Goal: Task Accomplishment & Management: Manage account settings

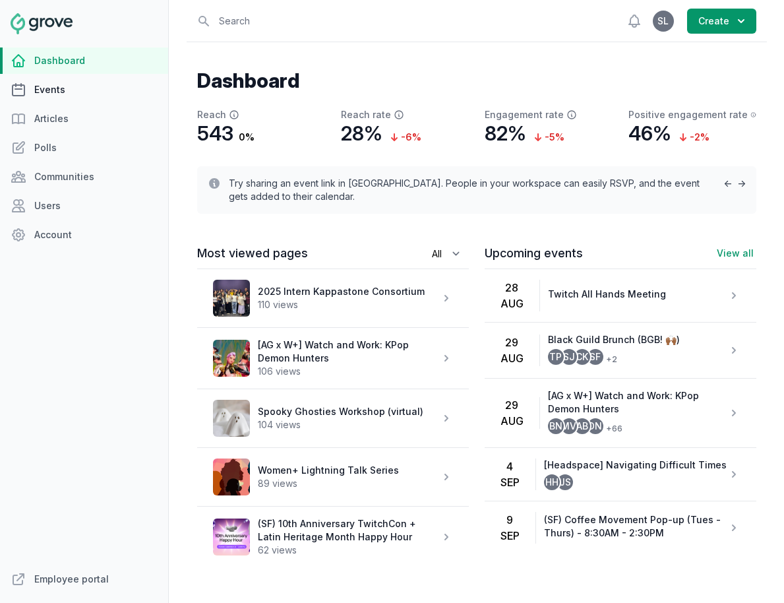
click at [78, 84] on link "Events" at bounding box center [84, 89] width 168 height 26
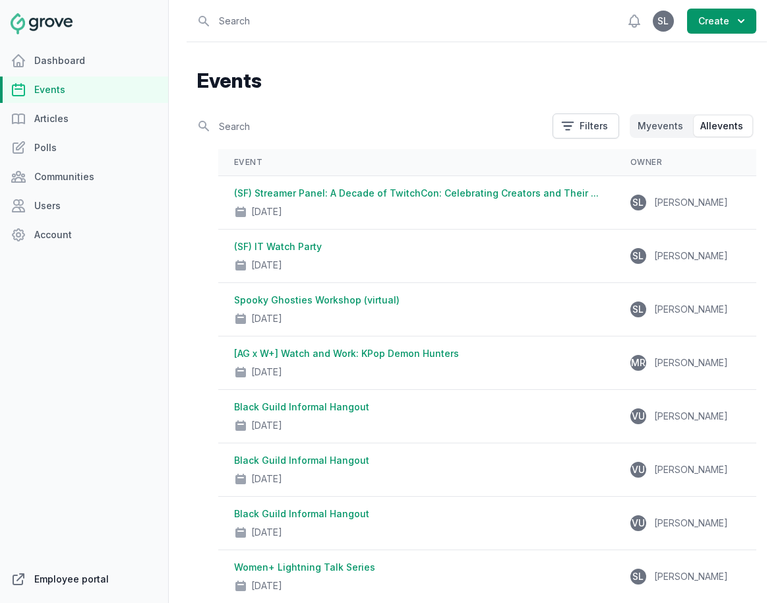
click at [44, 582] on link "Employee portal" at bounding box center [84, 579] width 168 height 26
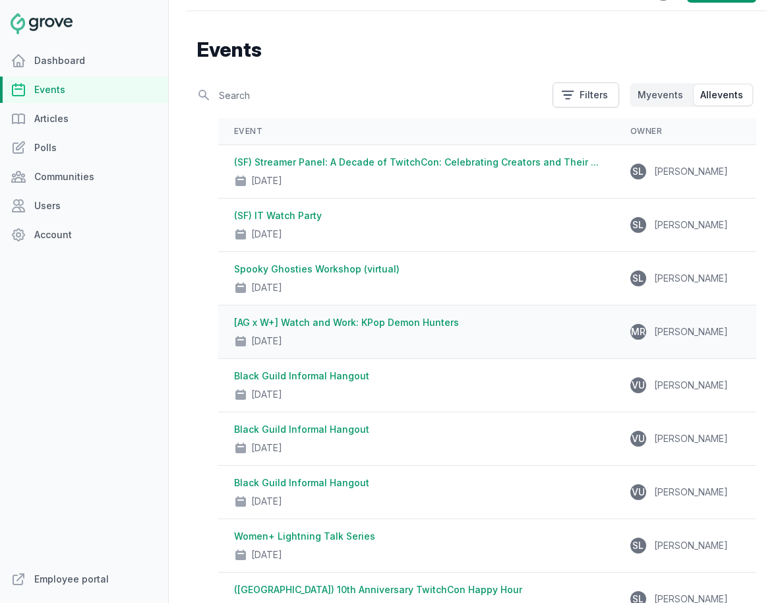
scroll to position [42, 0]
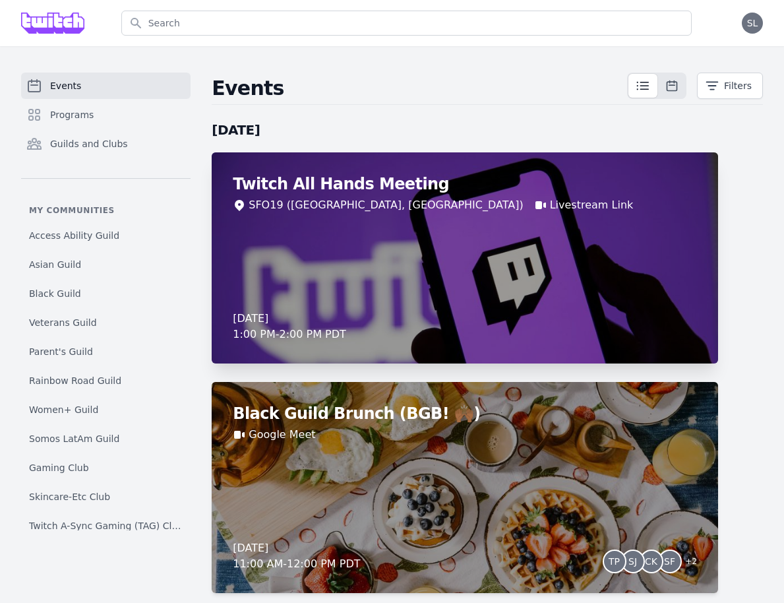
click at [438, 274] on div "Twitch All Hands Meeting SFO19 (San Francisco, CA) Livestream Link Thursday, Au…" at bounding box center [465, 257] width 506 height 211
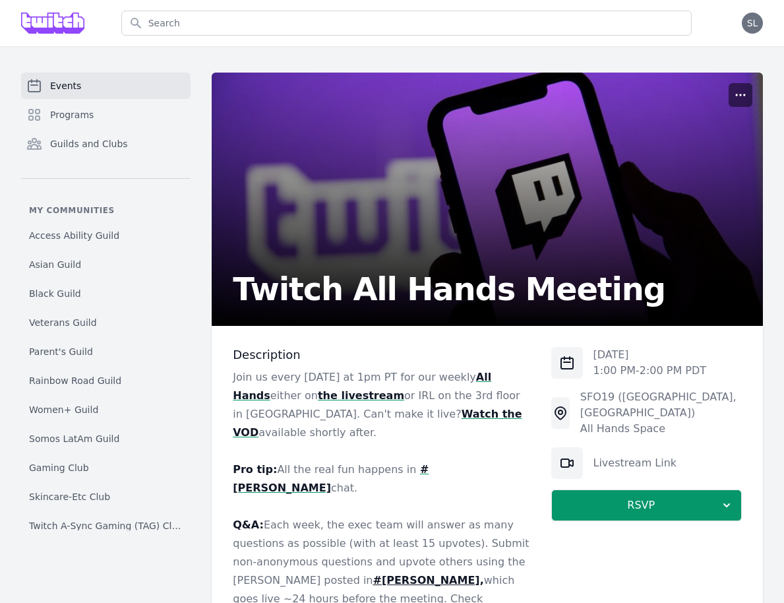
click at [735, 96] on icon "button" at bounding box center [740, 94] width 13 height 13
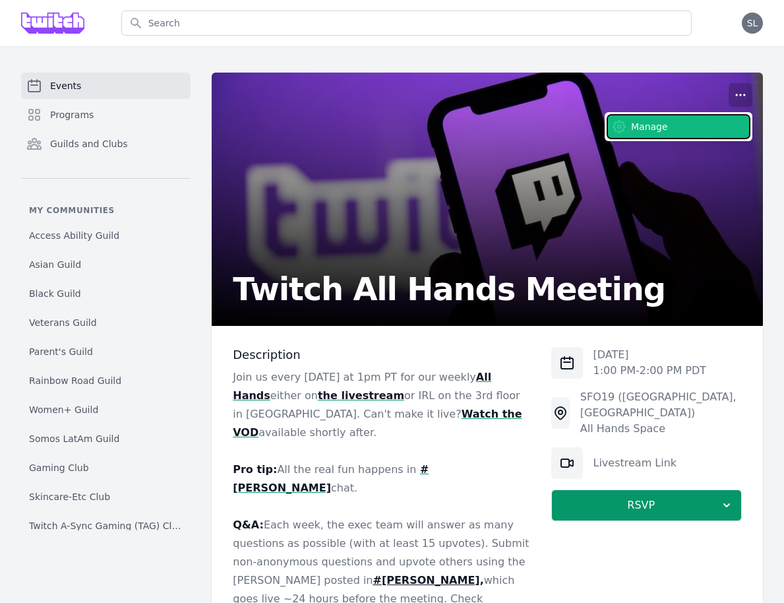
click at [695, 130] on button "Manage" at bounding box center [678, 127] width 142 height 24
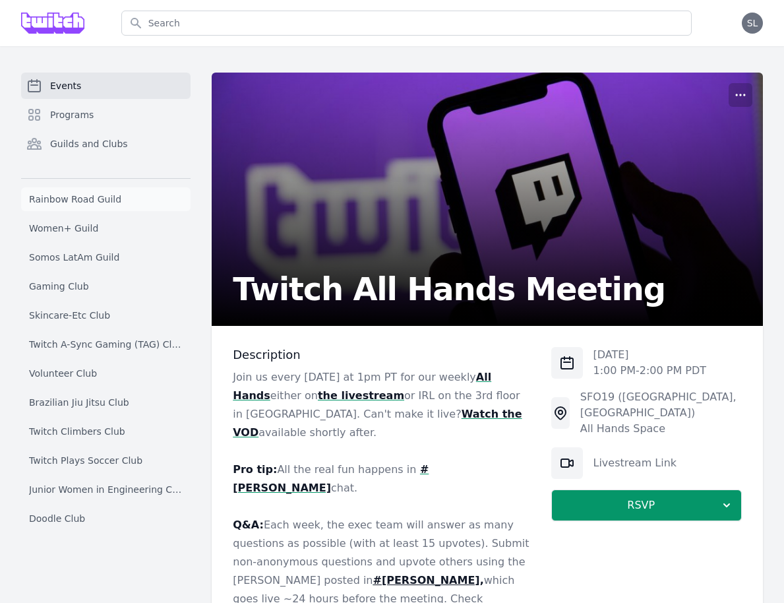
scroll to position [160, 0]
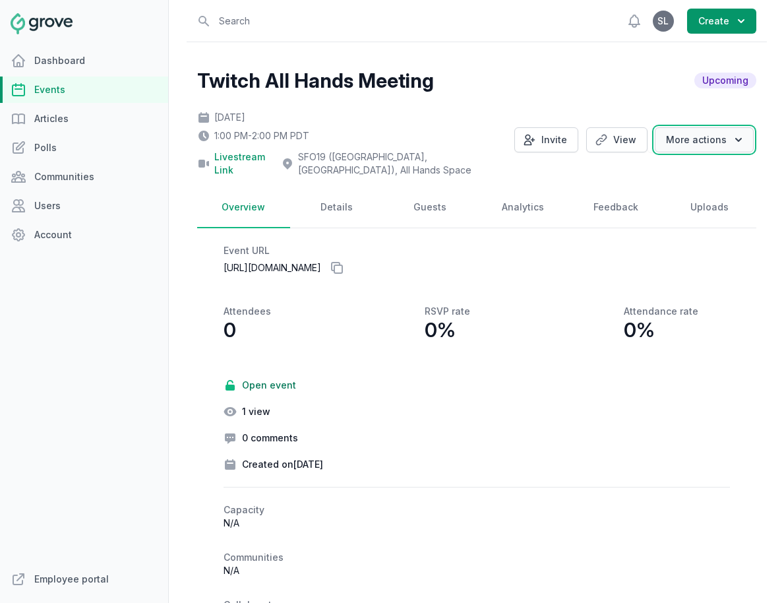
click at [700, 141] on button "More actions" at bounding box center [704, 139] width 99 height 25
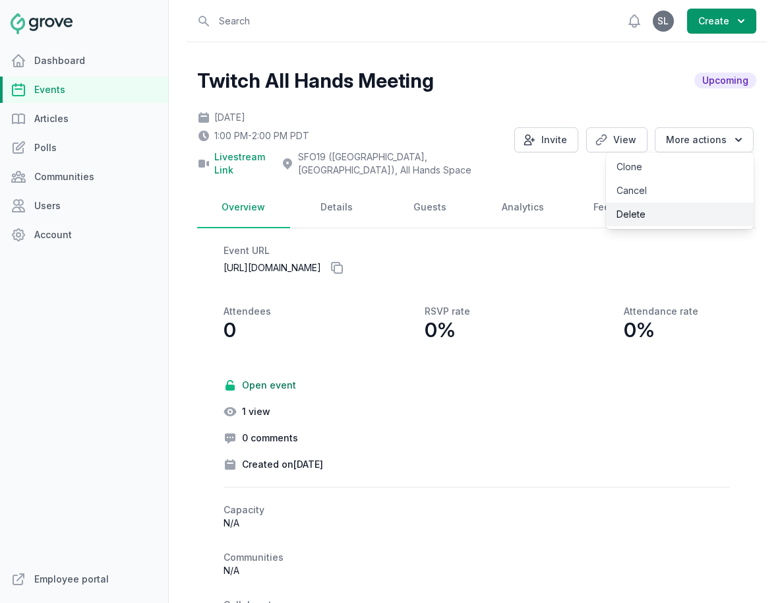
click at [671, 210] on link "Delete" at bounding box center [680, 214] width 148 height 24
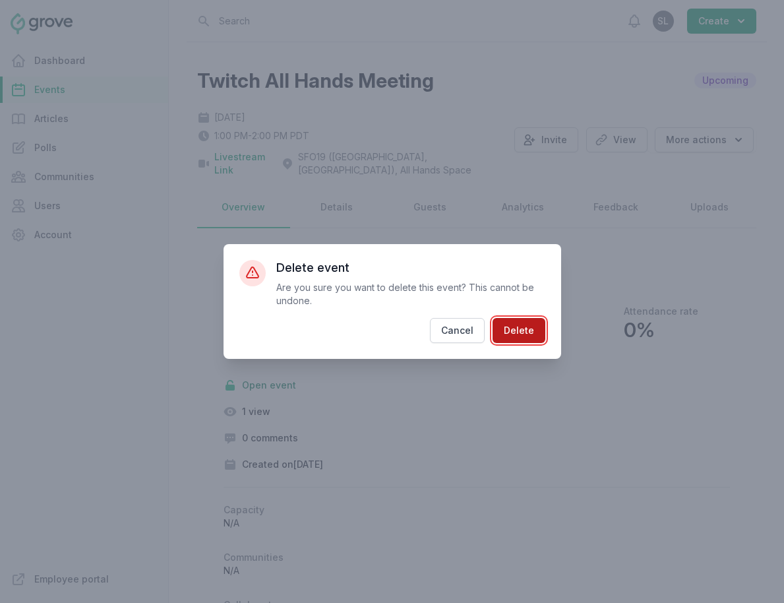
click at [528, 331] on button "Delete" at bounding box center [519, 330] width 53 height 25
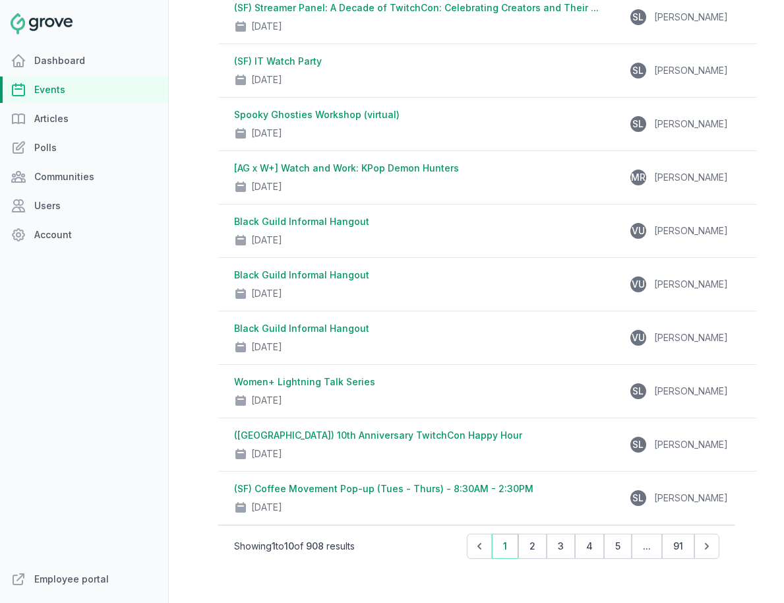
scroll to position [198, 0]
